Goal: Register for event/course

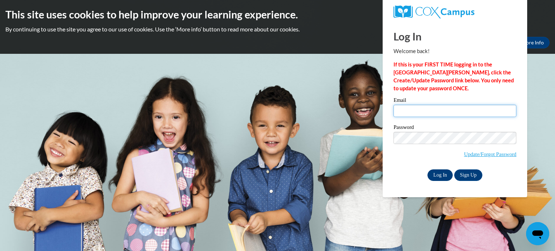
type input "wloszczynskime@aasd.k12.wi.us"
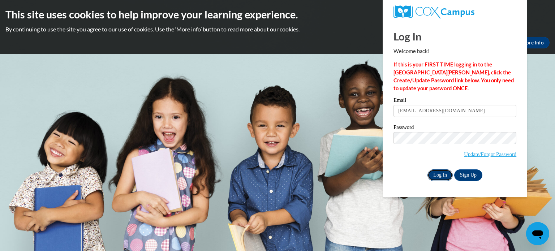
click at [433, 175] on input "Log In" at bounding box center [439, 175] width 25 height 12
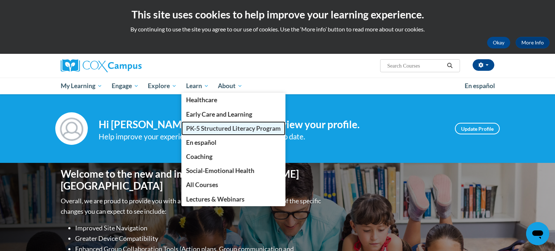
click at [216, 130] on span "PK-5 Structured Literacy Program" at bounding box center [233, 129] width 95 height 8
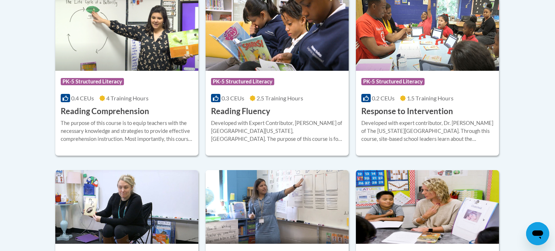
scroll to position [711, 0]
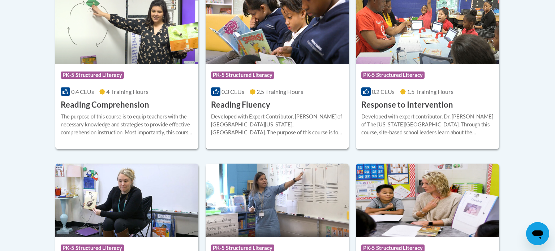
click at [248, 104] on h3 "Reading Fluency" at bounding box center [240, 104] width 59 height 11
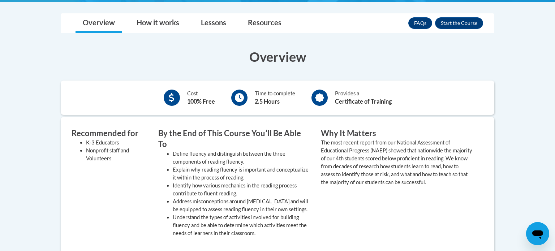
scroll to position [197, 0]
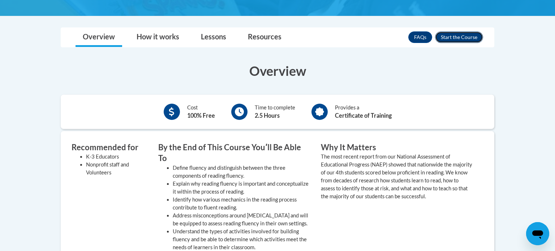
click at [448, 31] on button "Enroll" at bounding box center [459, 37] width 48 height 12
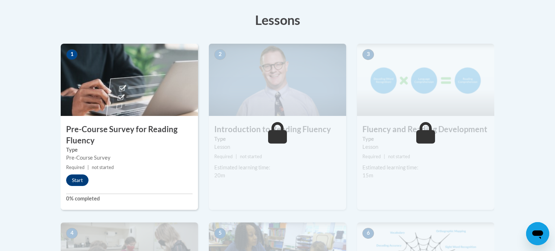
scroll to position [199, 0]
click at [84, 176] on button "Start" at bounding box center [77, 180] width 22 height 12
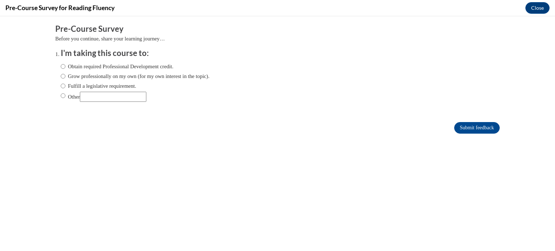
scroll to position [0, 0]
click at [62, 85] on input "Fulfill a legislative requirement." at bounding box center [63, 86] width 5 height 8
radio input "true"
click at [467, 127] on input "Submit feedback" at bounding box center [477, 128] width 46 height 12
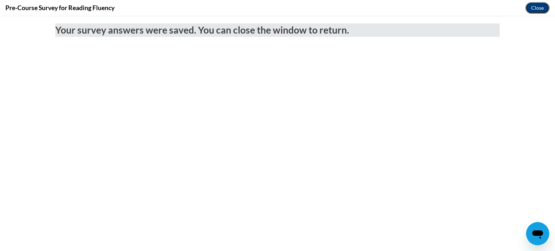
click at [532, 9] on button "Close" at bounding box center [537, 8] width 24 height 12
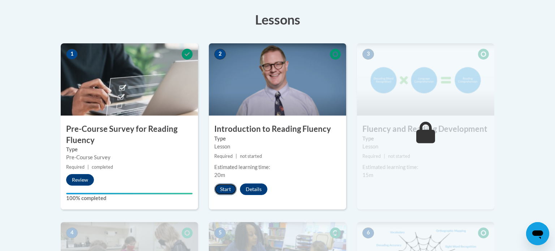
click at [223, 189] on button "Start" at bounding box center [225, 189] width 22 height 12
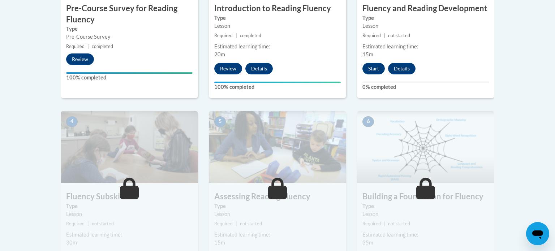
scroll to position [195, 0]
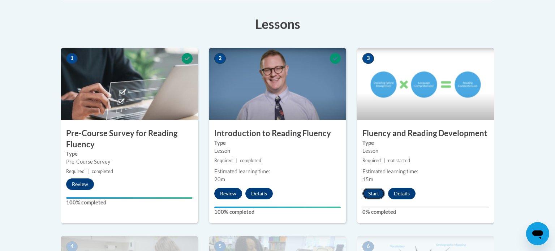
click at [378, 196] on button "Start" at bounding box center [373, 194] width 22 height 12
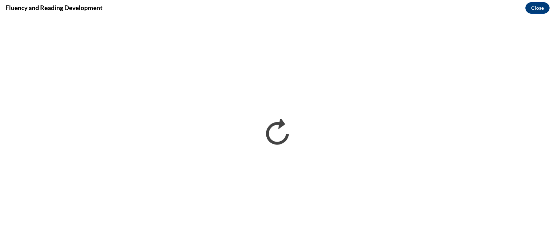
scroll to position [0, 0]
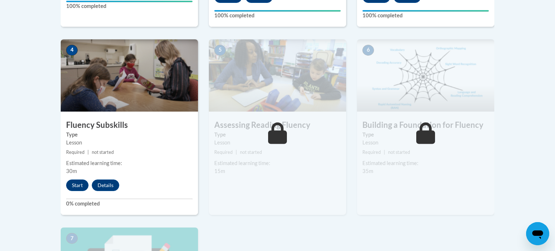
scroll to position [391, 0]
click at [78, 189] on button "Start" at bounding box center [77, 185] width 22 height 12
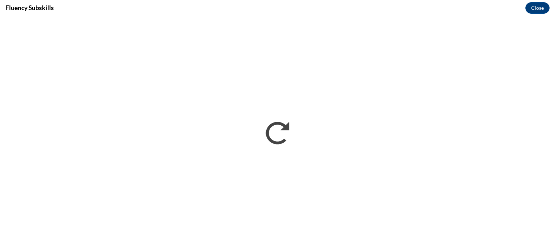
scroll to position [0, 0]
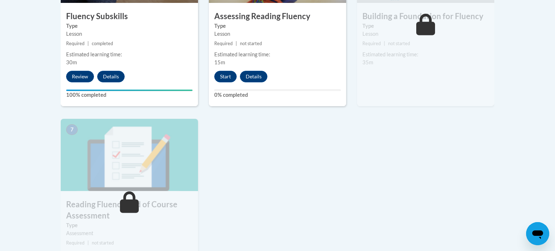
scroll to position [494, 0]
